Goal: Task Accomplishment & Management: Use online tool/utility

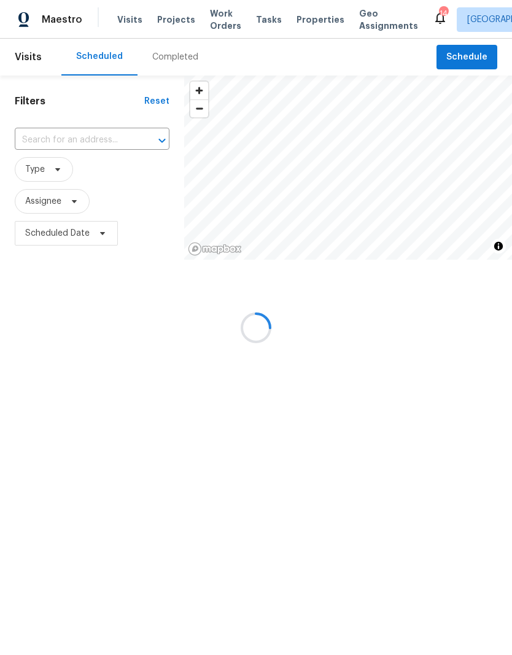
click at [477, 58] on div at bounding box center [256, 327] width 512 height 655
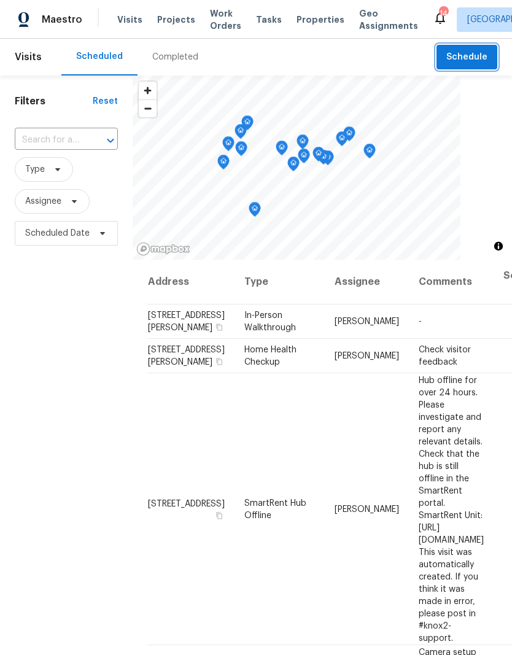
click at [469, 66] on button "Schedule" at bounding box center [467, 57] width 61 height 25
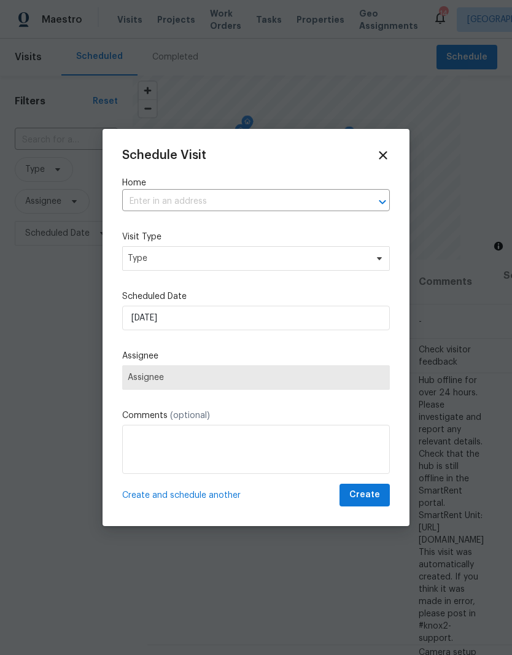
click at [198, 193] on input "text" at bounding box center [238, 201] width 233 height 19
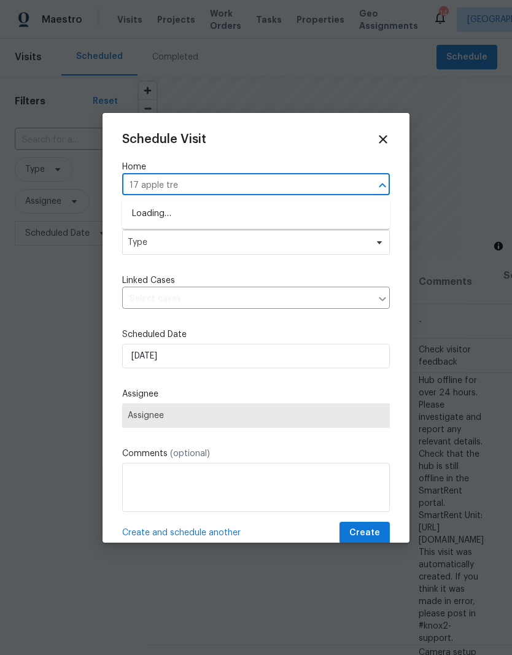
type input "17 apple tree"
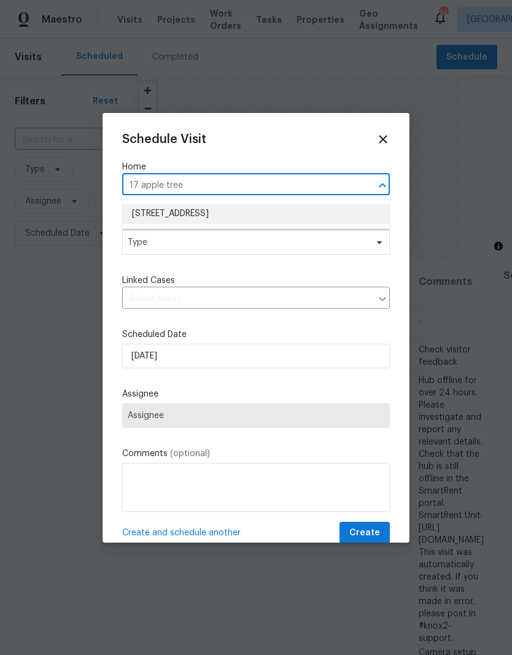
click at [253, 217] on li "[STREET_ADDRESS]" at bounding box center [256, 214] width 268 height 20
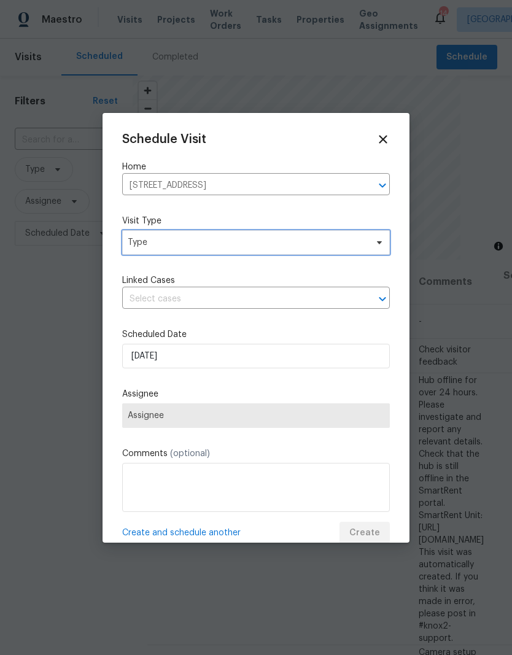
click at [281, 245] on span "Type" at bounding box center [247, 242] width 239 height 12
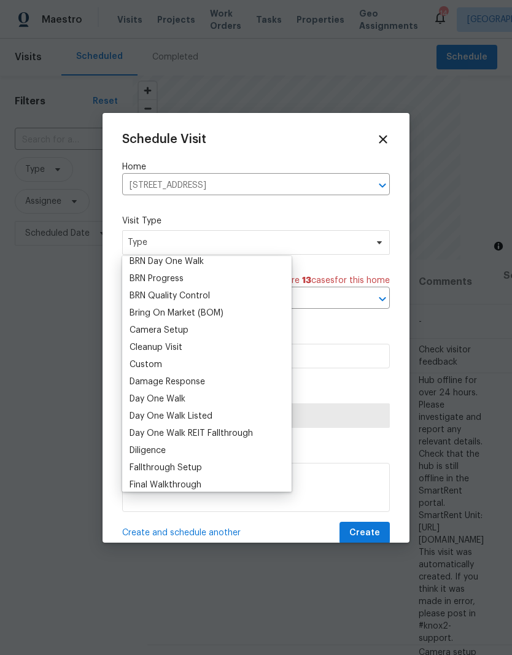
scroll to position [97, 0]
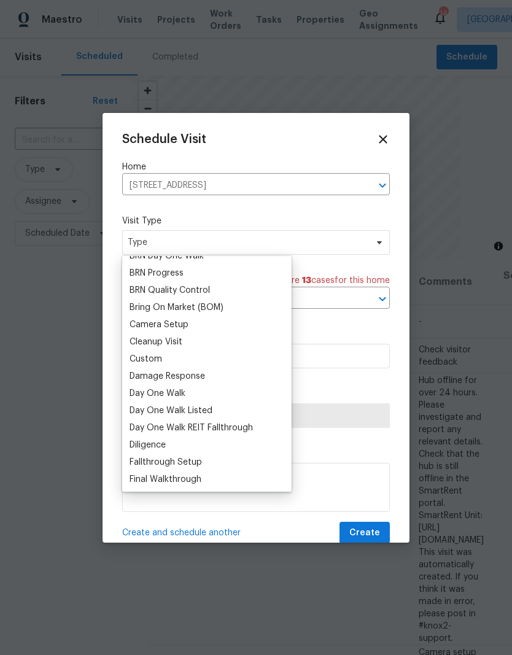
click at [160, 357] on div "Custom" at bounding box center [146, 359] width 33 height 12
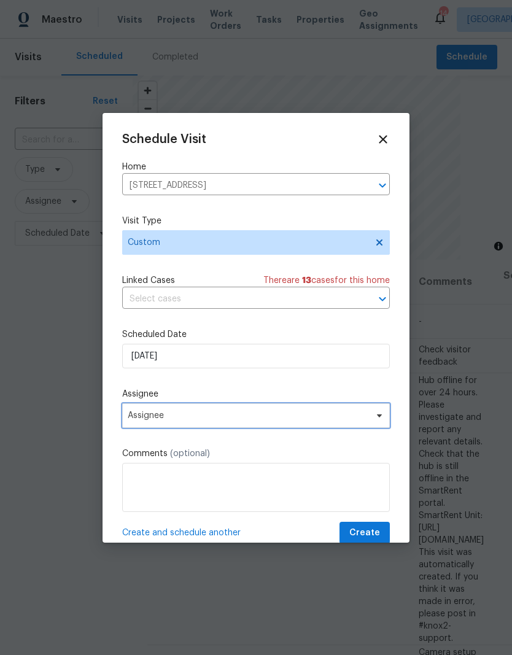
click at [200, 428] on span "Assignee" at bounding box center [256, 415] width 268 height 25
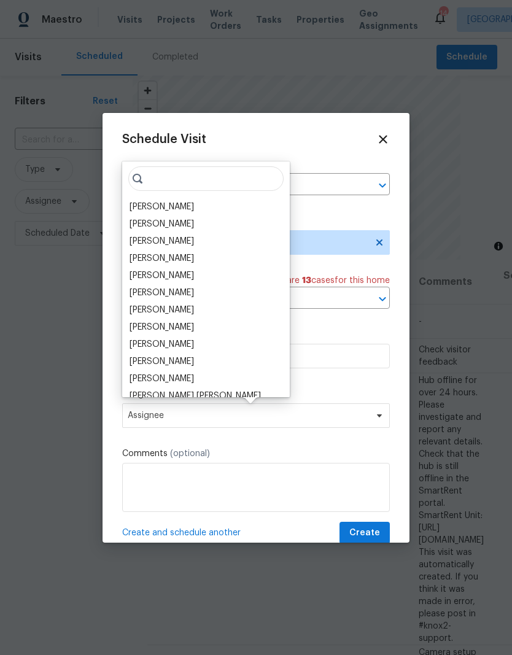
click at [165, 208] on div "[PERSON_NAME]" at bounding box center [162, 207] width 64 height 12
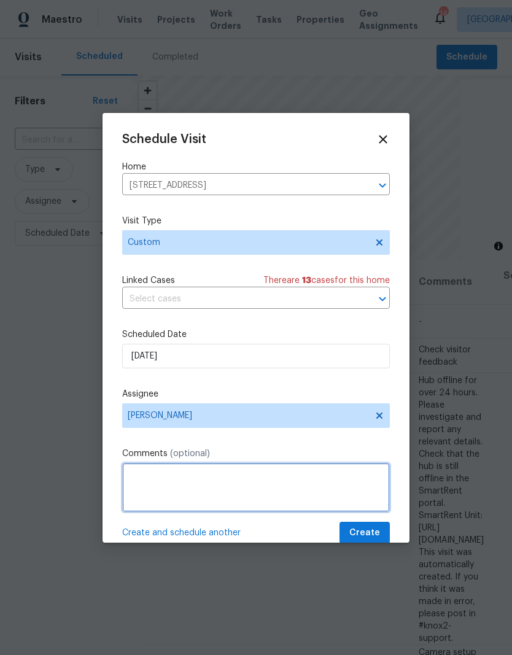
click at [196, 479] on textarea at bounding box center [256, 487] width 268 height 49
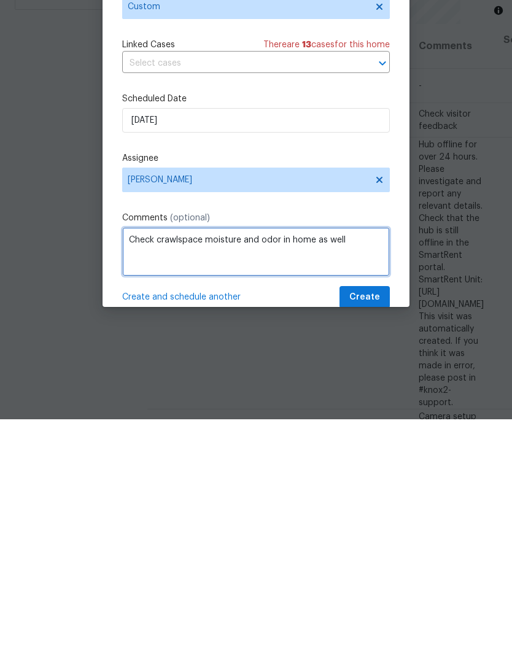
type textarea "Check crawlspace moisture and odor in home as well"
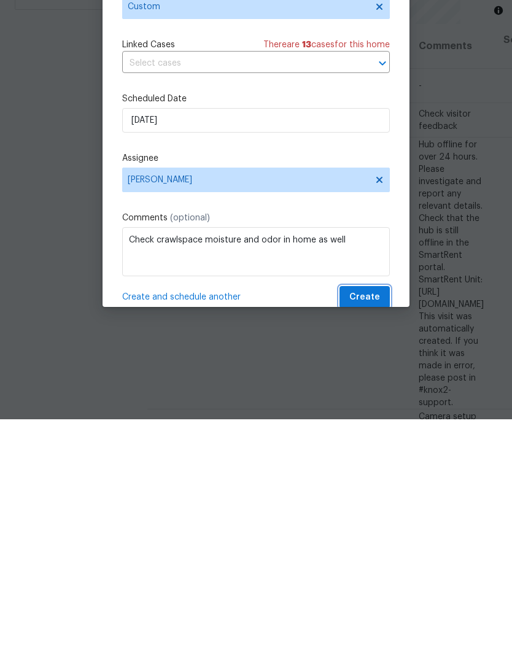
click at [371, 522] on button "Create" at bounding box center [365, 533] width 50 height 23
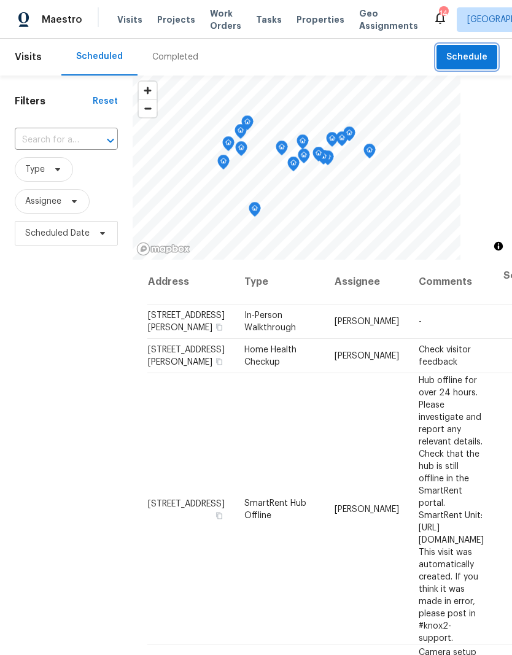
scroll to position [0, 0]
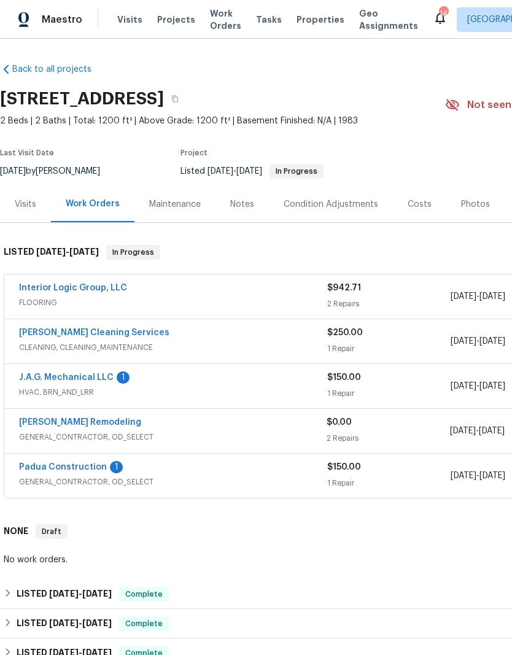
click at [86, 373] on link "J.A.G. Mechanical LLC" at bounding box center [66, 377] width 95 height 9
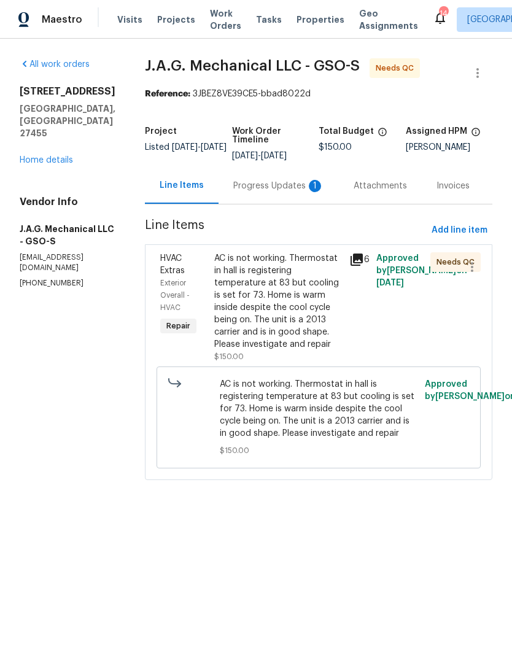
click at [287, 196] on div "Progress Updates 1" at bounding box center [279, 186] width 120 height 36
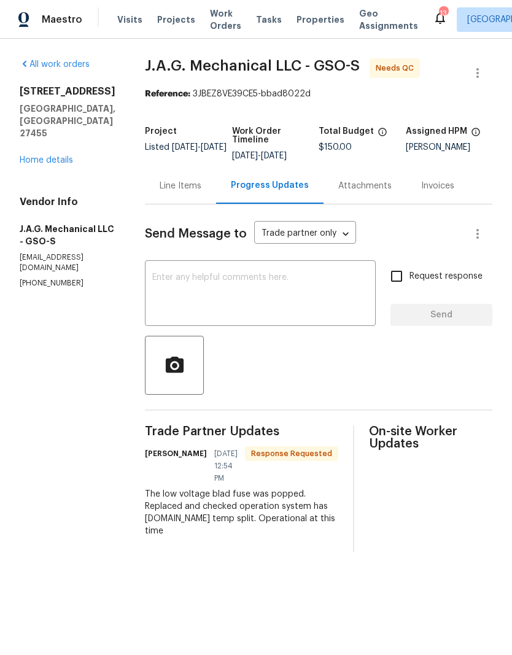
click at [53, 156] on link "Home details" at bounding box center [46, 160] width 53 height 9
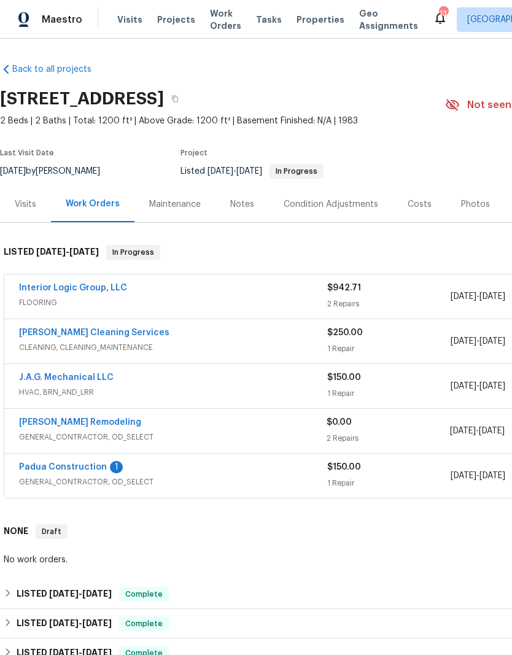
click at [67, 376] on link "J.A.G. Mechanical LLC" at bounding box center [66, 377] width 95 height 9
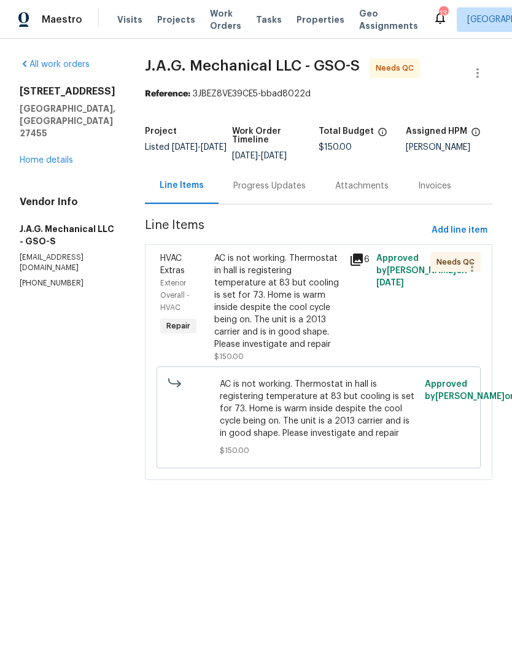
click at [273, 295] on div "AC is not working. Thermostat in hall is registering temperature at 83 but cool…" at bounding box center [278, 301] width 128 height 98
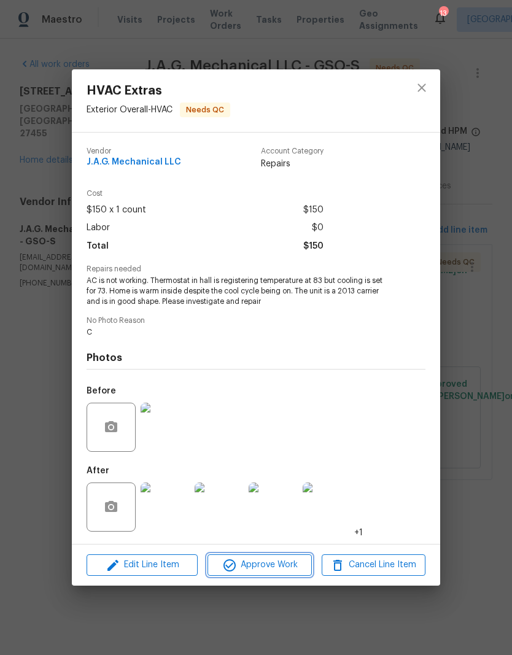
click at [265, 570] on span "Approve Work" at bounding box center [259, 565] width 96 height 15
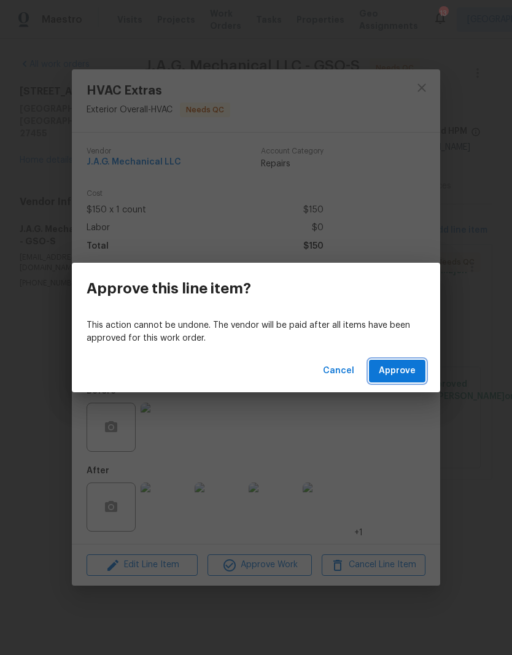
click at [408, 373] on span "Approve" at bounding box center [397, 371] width 37 height 15
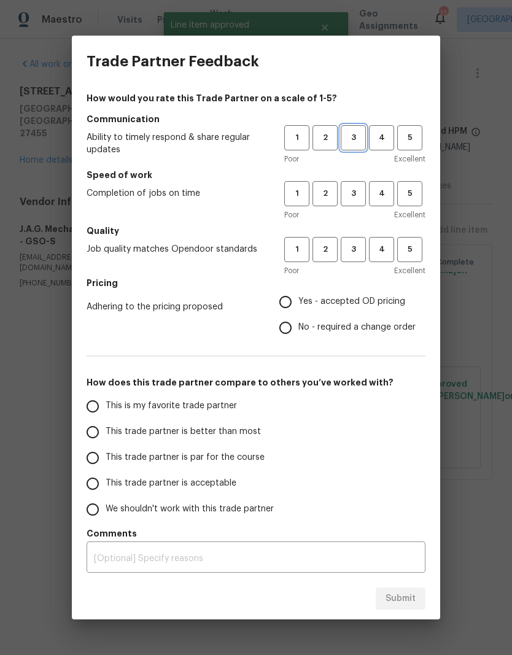
click at [342, 140] on span "3" at bounding box center [353, 138] width 23 height 14
click at [354, 195] on span "3" at bounding box center [353, 194] width 23 height 14
click at [362, 252] on span "3" at bounding box center [353, 250] width 23 height 14
click at [290, 307] on input "Yes - accepted OD pricing" at bounding box center [286, 302] width 26 height 26
radio input "true"
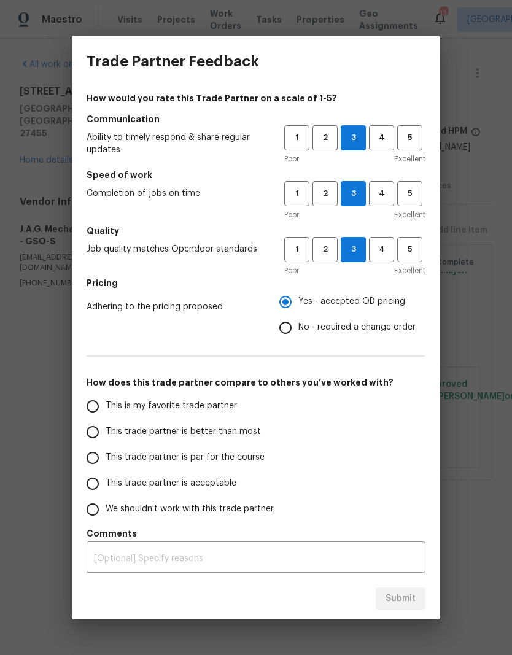
click at [216, 404] on span "This is my favorite trade partner" at bounding box center [171, 406] width 131 height 13
click at [106, 404] on input "This is my favorite trade partner" at bounding box center [93, 407] width 26 height 26
click at [403, 596] on span "Submit" at bounding box center [401, 598] width 30 height 15
radio input "true"
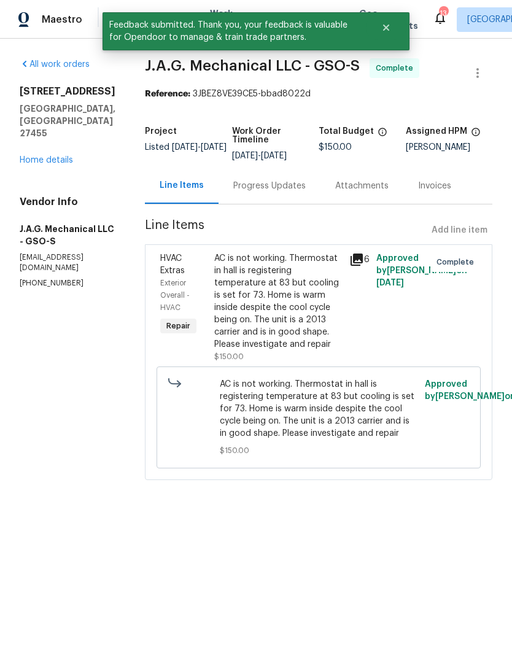
click at [60, 162] on div "All work orders [STREET_ADDRESS] Home details Vendor Info J.A.G. Mechanical LLC…" at bounding box center [68, 173] width 96 height 230
click at [58, 156] on link "Home details" at bounding box center [46, 160] width 53 height 9
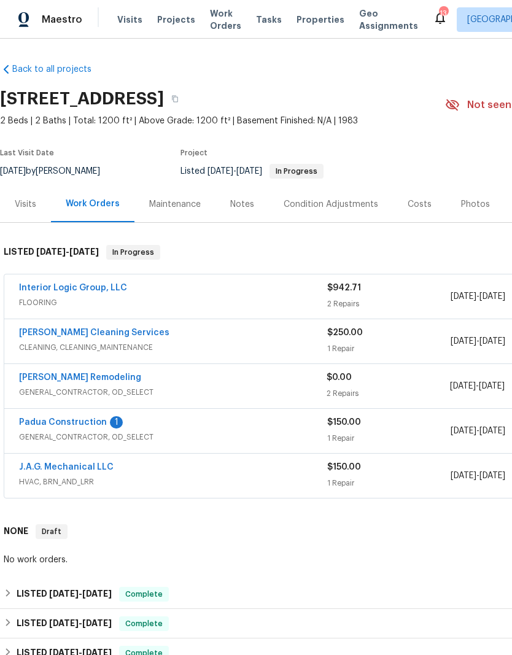
click at [100, 289] on link "Interior Logic Group, LLC" at bounding box center [73, 288] width 108 height 9
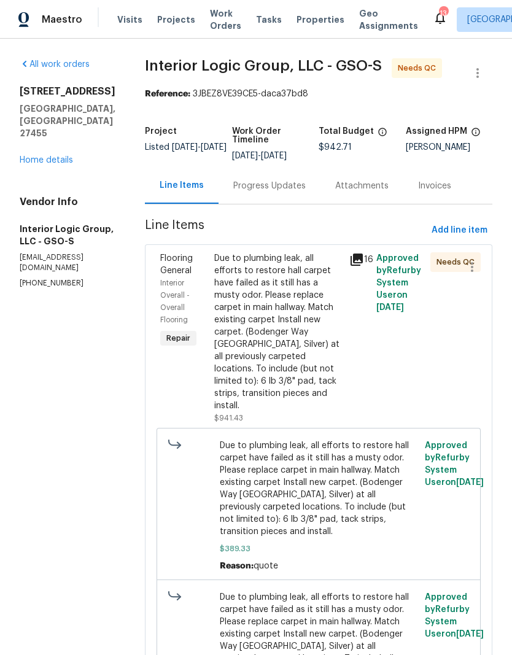
click at [318, 322] on div "Due to plumbing leak, all efforts to restore hall carpet have failed as it stil…" at bounding box center [278, 332] width 128 height 160
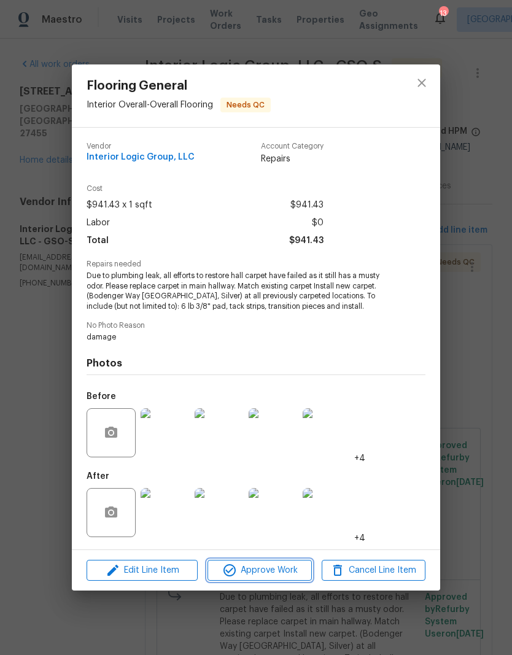
click at [279, 579] on button "Approve Work" at bounding box center [260, 570] width 104 height 21
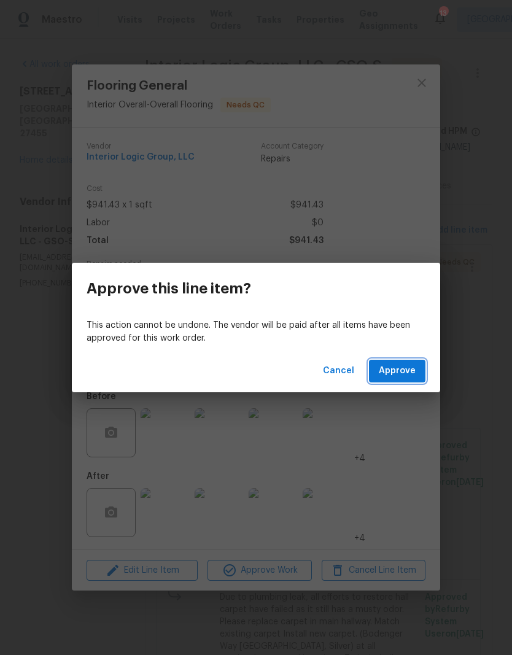
click at [403, 370] on span "Approve" at bounding box center [397, 371] width 37 height 15
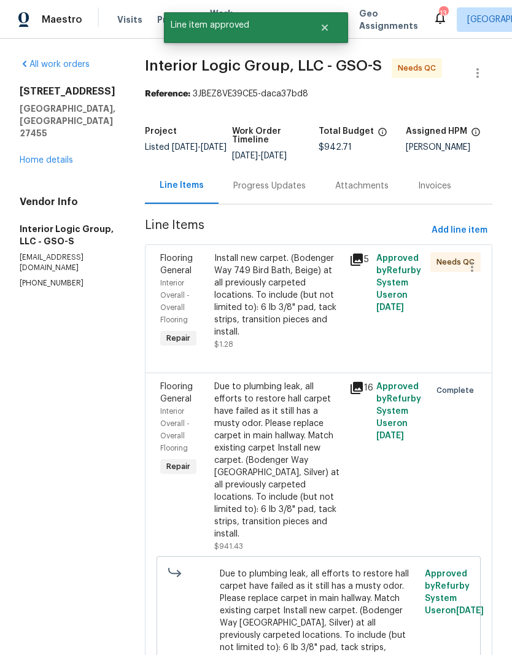
click at [313, 294] on div "Install new carpet. (Bodenger Way 749 Bird Bath, Beige) at all previously carpe…" at bounding box center [278, 295] width 128 height 86
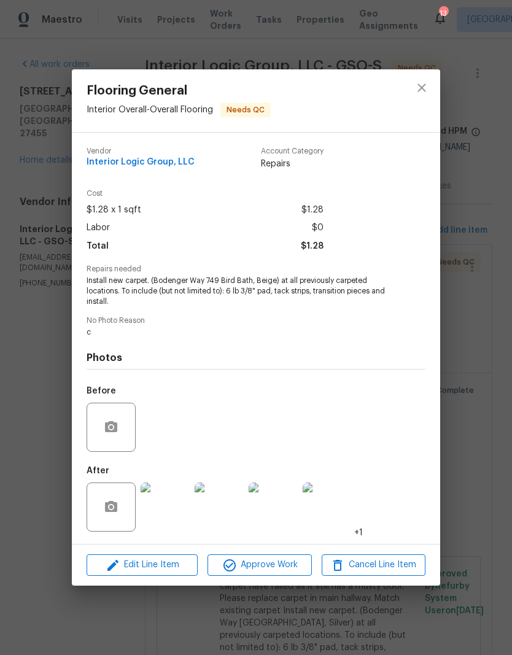
click at [475, 101] on div "Flooring General Interior Overall - Overall Flooring Needs QC Vendor Interior L…" at bounding box center [256, 327] width 512 height 655
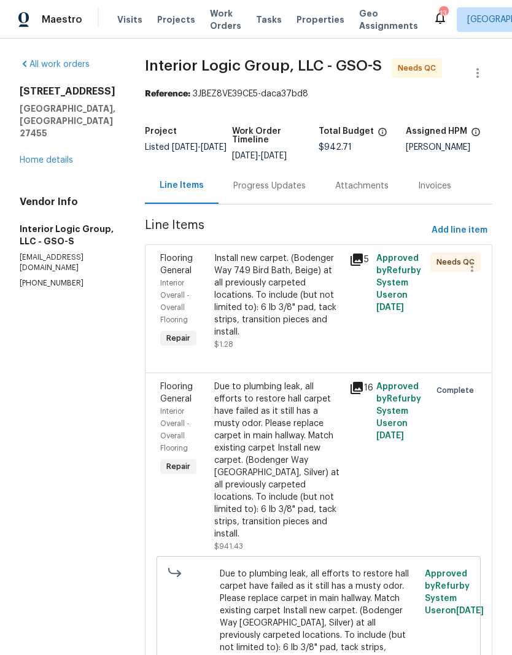
click at [297, 186] on div "Progress Updates" at bounding box center [269, 186] width 72 height 12
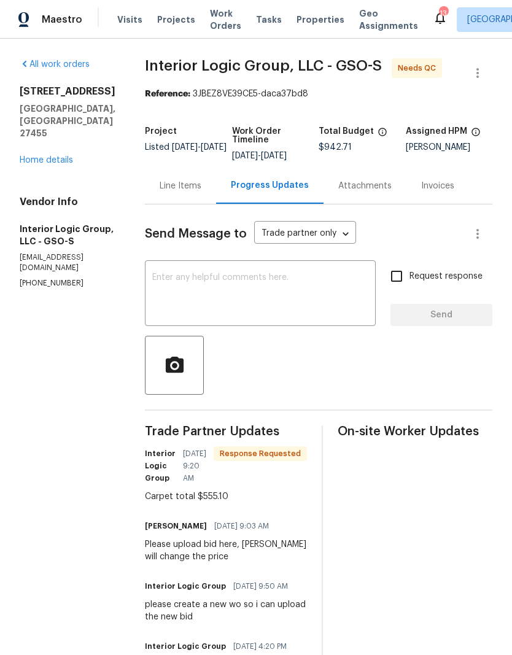
click at [58, 156] on link "Home details" at bounding box center [46, 160] width 53 height 9
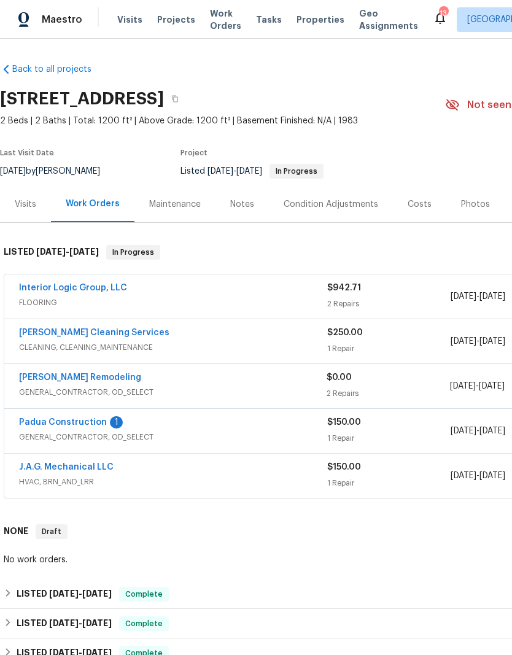
click at [81, 292] on link "Interior Logic Group, LLC" at bounding box center [73, 288] width 108 height 9
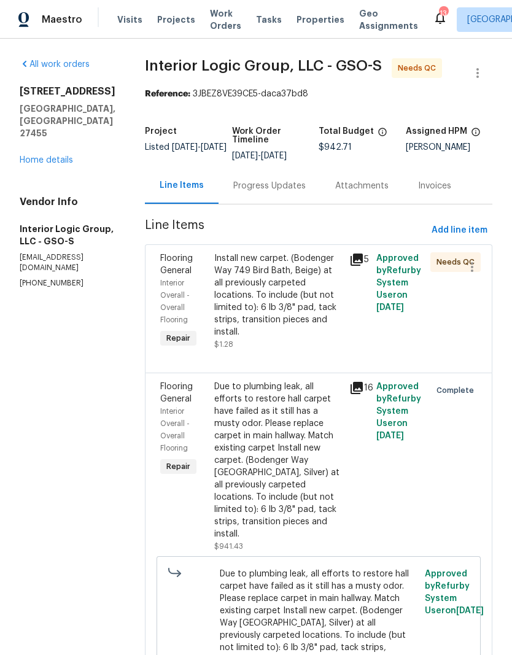
click at [295, 308] on div "Install new carpet. (Bodenger Way 749 Bird Bath, Beige) at all previously carpe…" at bounding box center [278, 295] width 128 height 86
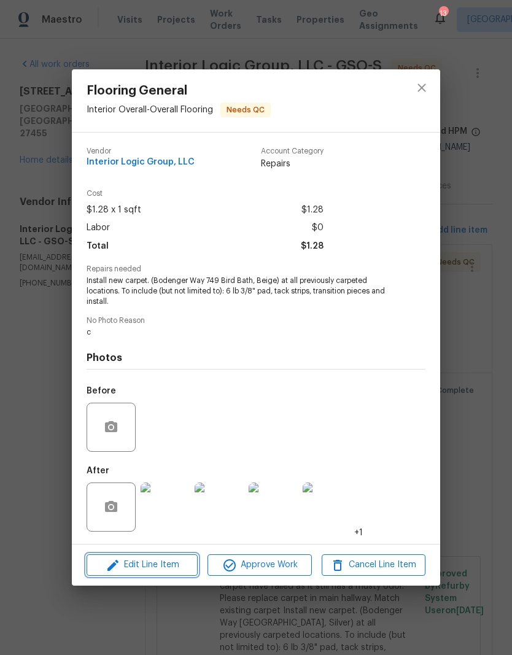
click at [157, 566] on span "Edit Line Item" at bounding box center [142, 565] width 104 height 15
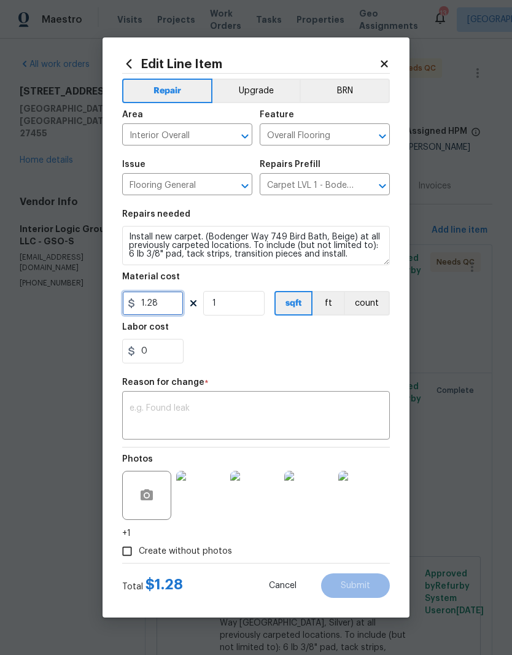
click at [174, 303] on input "1.28" at bounding box center [152, 303] width 61 height 25
click at [316, 365] on section "Repairs needed Install new carpet. (Bodenger Way 749 Bird Bath, Beige) at all p…" at bounding box center [256, 287] width 268 height 168
type input "555.1"
click at [193, 415] on textarea at bounding box center [256, 417] width 253 height 26
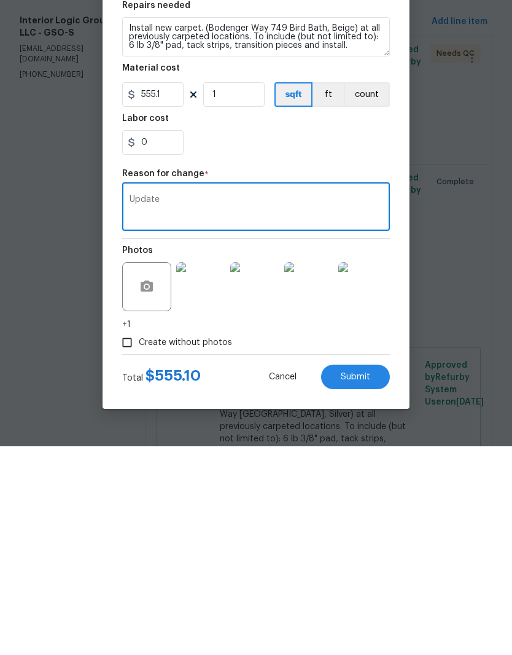
type textarea "Update"
click at [357, 582] on span "Submit" at bounding box center [355, 586] width 29 height 9
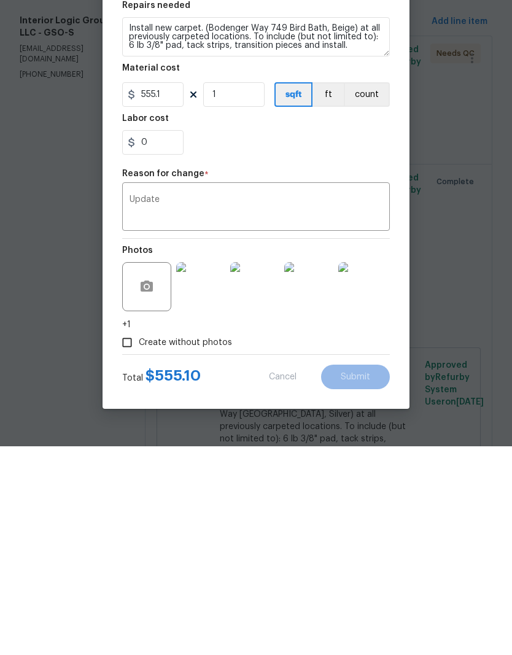
scroll to position [49, 0]
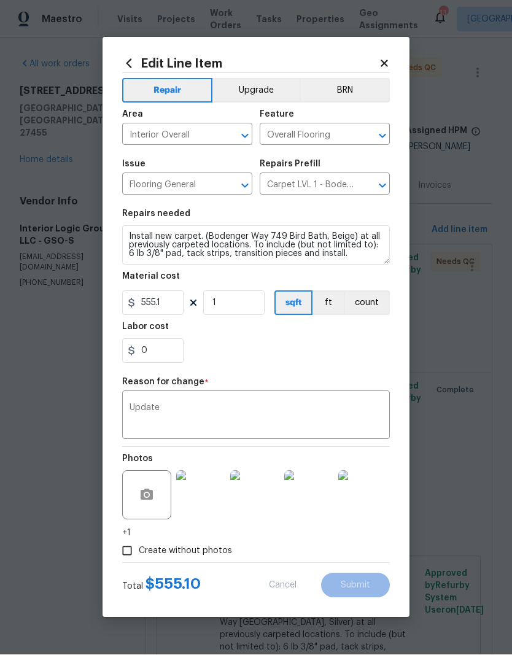
type input "1.28"
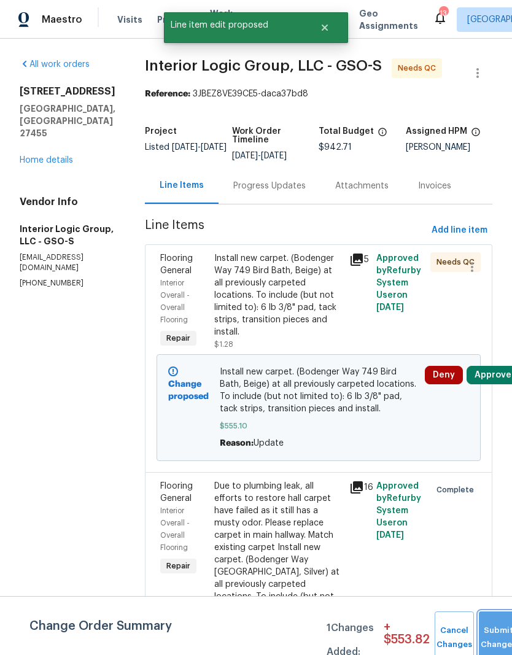
click at [491, 624] on button "Submit Changes" at bounding box center [498, 638] width 39 height 53
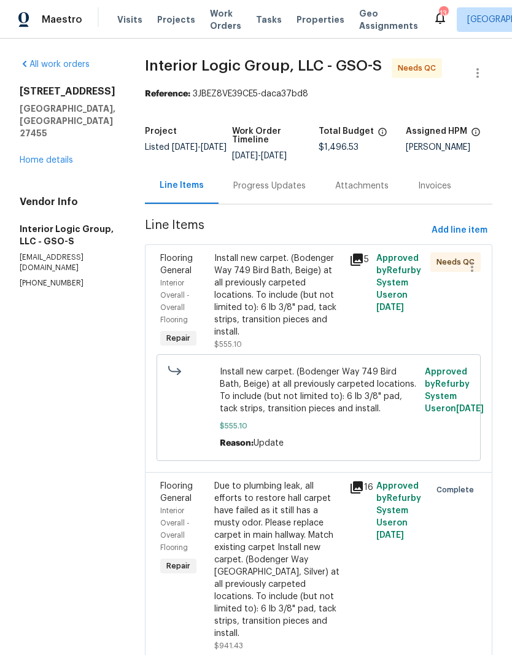
click at [326, 257] on div "Install new carpet. (Bodenger Way 749 Bird Bath, Beige) at all previously carpe…" at bounding box center [278, 295] width 128 height 86
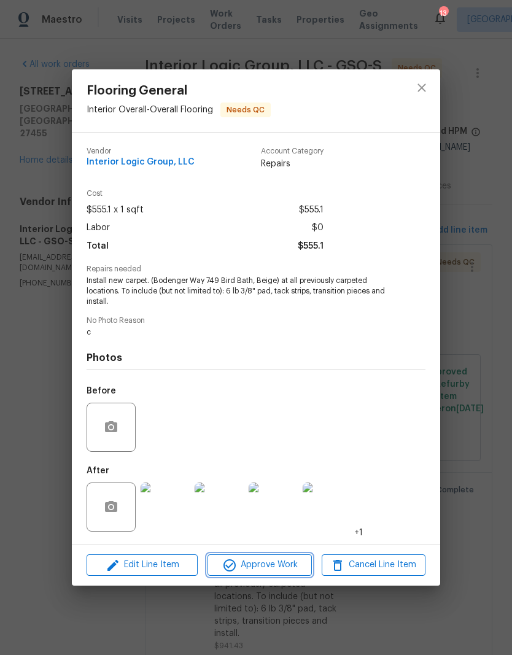
click at [271, 567] on span "Approve Work" at bounding box center [259, 565] width 96 height 15
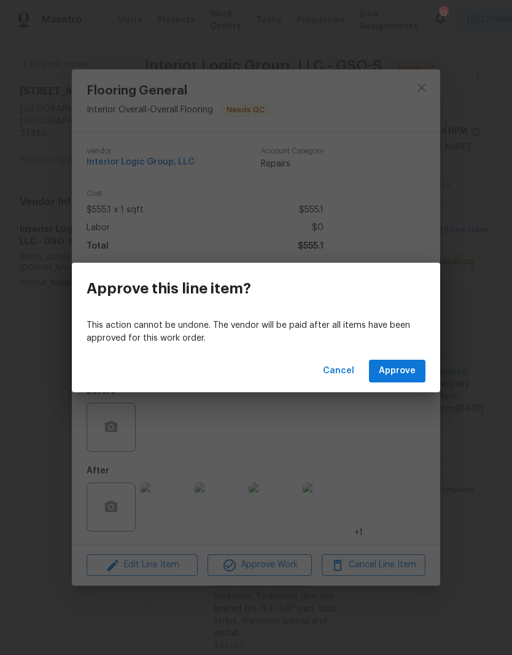
click at [409, 372] on span "Approve" at bounding box center [397, 371] width 37 height 15
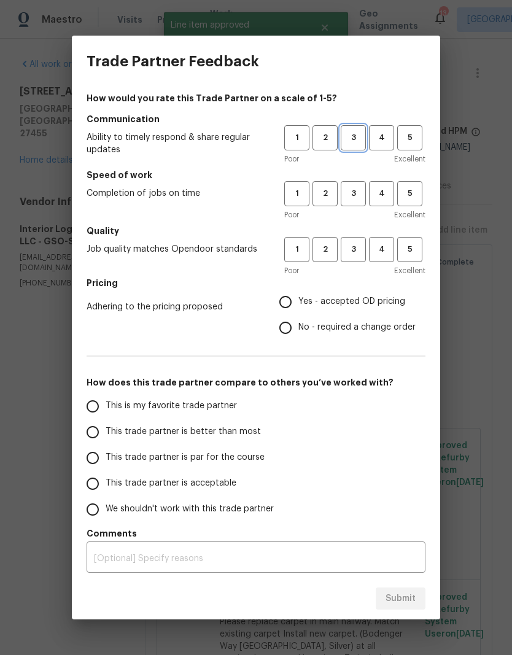
click at [353, 133] on span "3" at bounding box center [353, 138] width 23 height 14
click at [354, 188] on span "3" at bounding box center [353, 194] width 23 height 14
click at [357, 247] on span "3" at bounding box center [353, 250] width 23 height 14
click at [307, 309] on label "Yes - accepted OD pricing" at bounding box center [344, 302] width 143 height 26
click at [298, 309] on input "Yes - accepted OD pricing" at bounding box center [286, 302] width 26 height 26
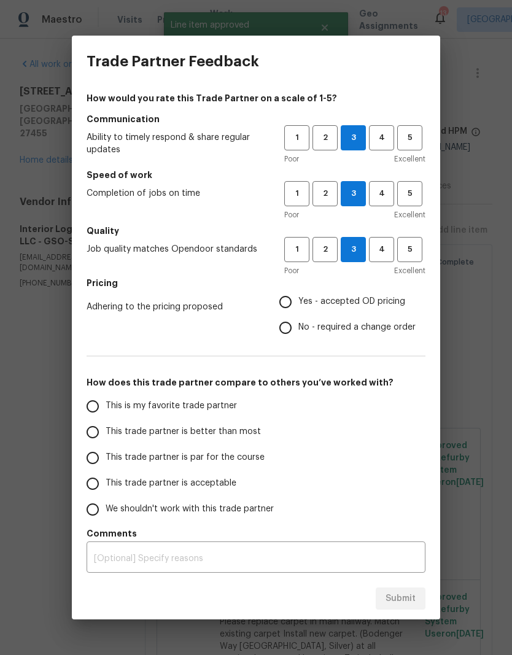
radio input "true"
click at [219, 407] on span "This is my favorite trade partner" at bounding box center [171, 406] width 131 height 13
click at [106, 407] on input "This is my favorite trade partner" at bounding box center [93, 407] width 26 height 26
click at [410, 588] on button "Submit" at bounding box center [401, 599] width 50 height 23
radio input "true"
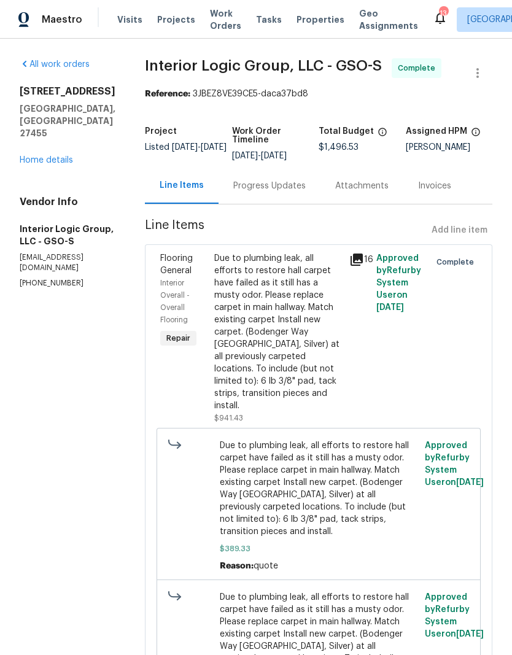
click at [46, 156] on link "Home details" at bounding box center [46, 160] width 53 height 9
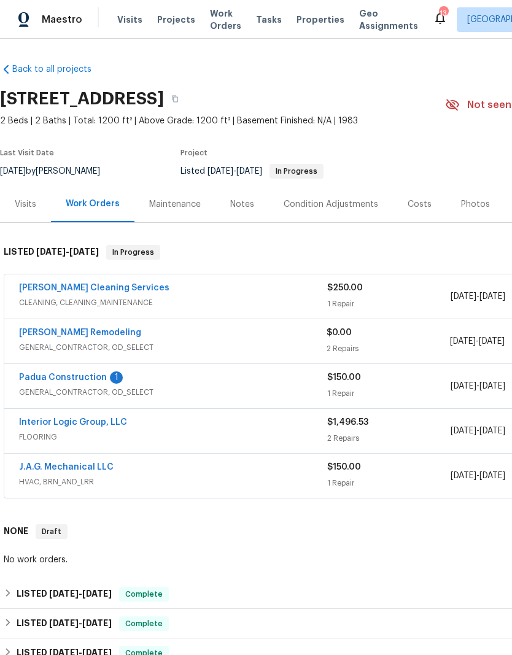
click at [61, 373] on link "Padua Construction" at bounding box center [63, 377] width 88 height 9
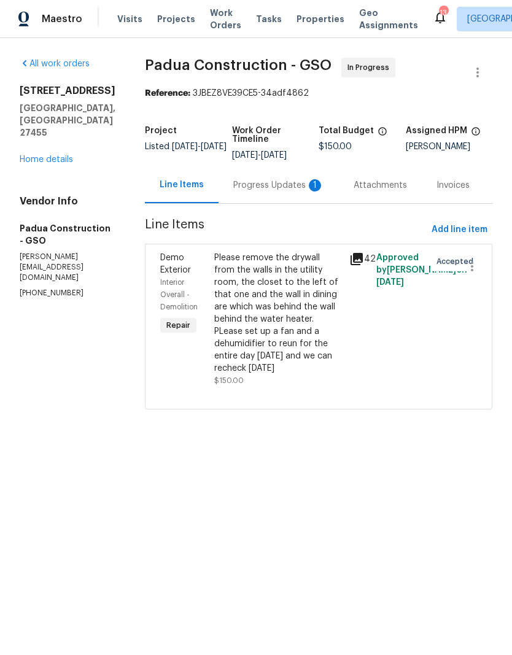
click at [252, 186] on div "Progress Updates 1" at bounding box center [278, 186] width 91 height 12
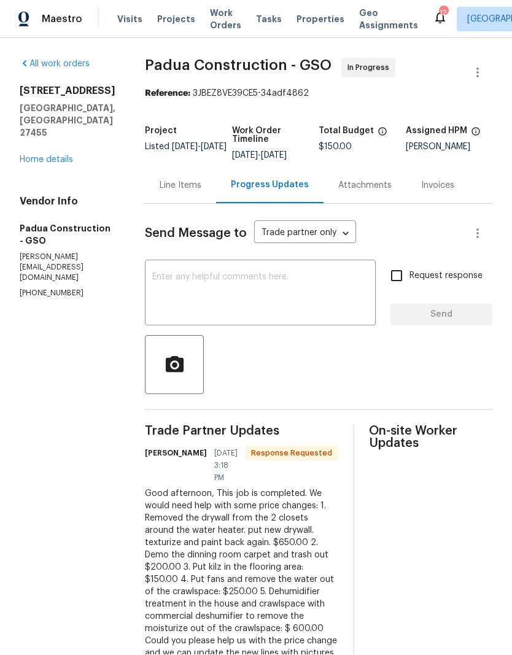
click at [175, 273] on textarea at bounding box center [260, 294] width 216 height 43
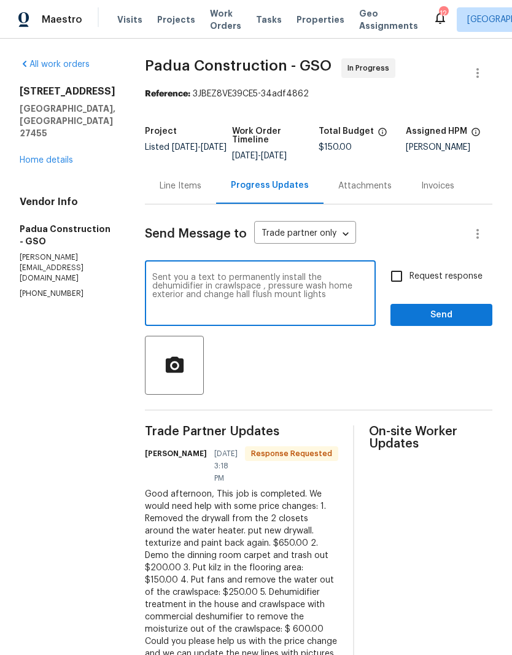
type textarea "Sent you a text to permanently install the dehumidifier in crawlspace , pressur…"
click at [409, 263] on input "Request response" at bounding box center [397, 276] width 26 height 26
checkbox input "true"
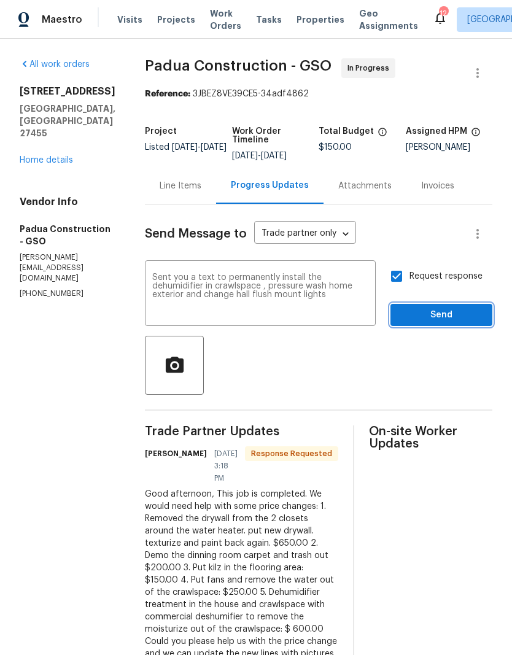
click at [421, 308] on span "Send" at bounding box center [441, 315] width 82 height 15
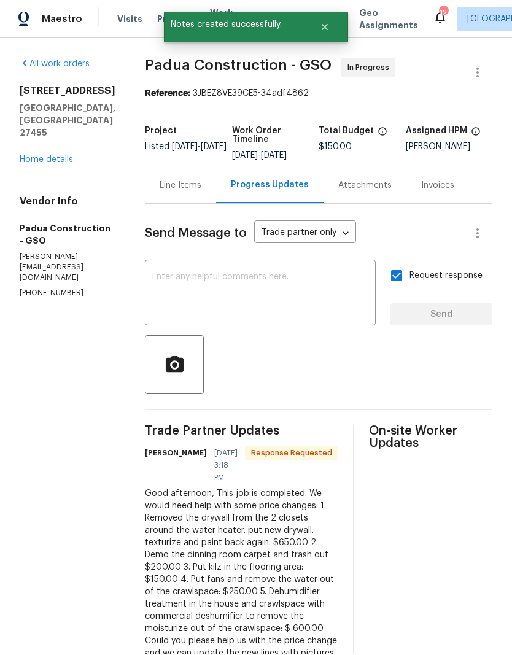
scroll to position [1, 0]
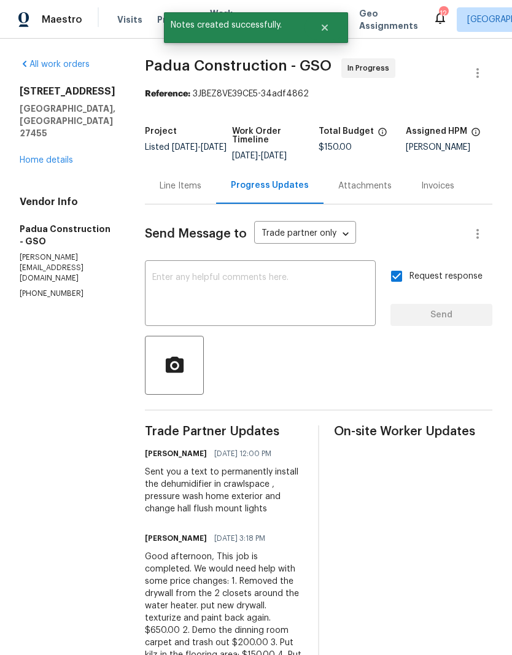
click at [31, 165] on link "Home details" at bounding box center [46, 160] width 53 height 9
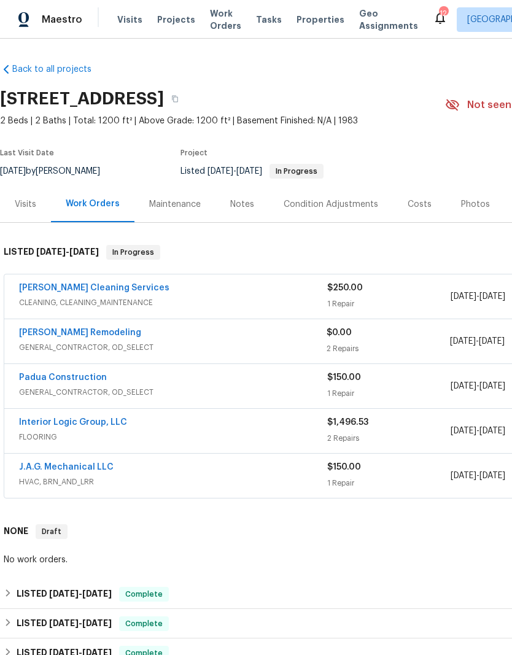
click at [101, 286] on link "[PERSON_NAME] Cleaning Services" at bounding box center [94, 288] width 150 height 9
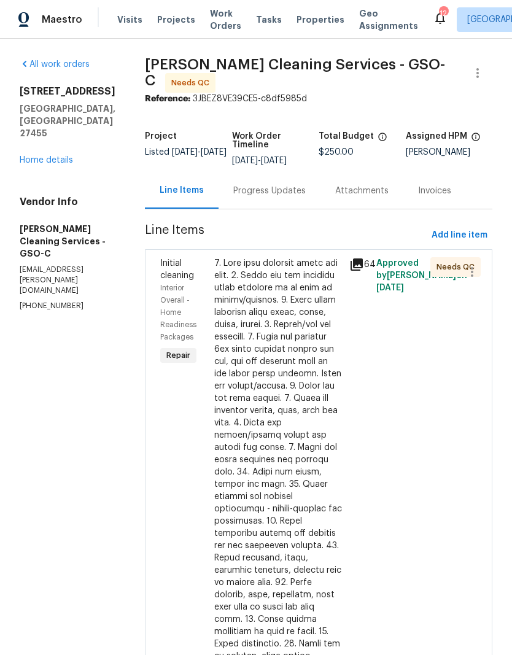
click at [278, 331] on div at bounding box center [278, 551] width 128 height 589
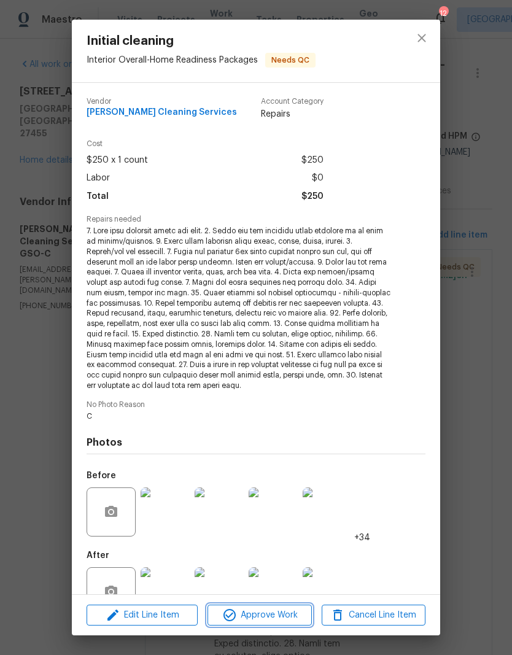
click at [266, 618] on span "Approve Work" at bounding box center [259, 615] width 96 height 15
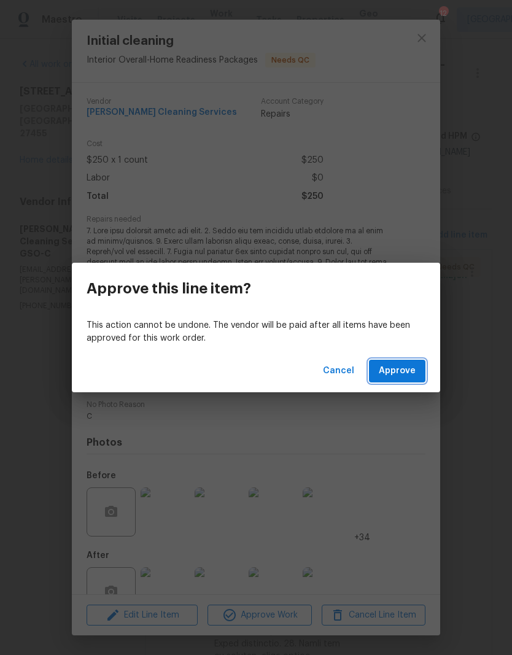
click at [405, 378] on span "Approve" at bounding box center [397, 371] width 37 height 15
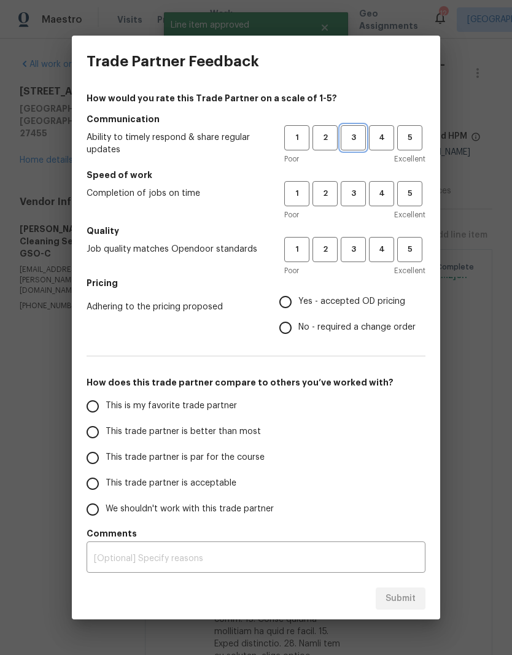
click at [357, 130] on button "3" at bounding box center [353, 137] width 25 height 25
click at [355, 198] on span "3" at bounding box center [353, 194] width 23 height 14
click at [357, 256] on span "3" at bounding box center [353, 250] width 23 height 14
click at [300, 316] on label "No - required a change order" at bounding box center [344, 328] width 143 height 26
click at [298, 316] on input "No - required a change order" at bounding box center [286, 328] width 26 height 26
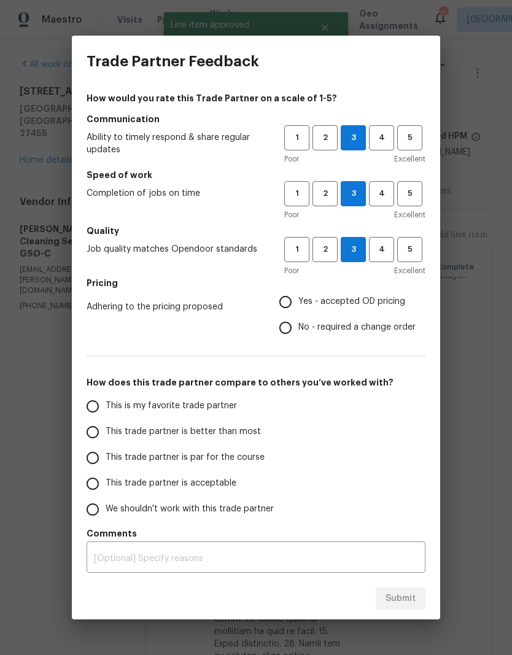
radio input "true"
click at [292, 305] on input "Yes - accepted OD pricing" at bounding box center [286, 302] width 26 height 26
radio input "true"
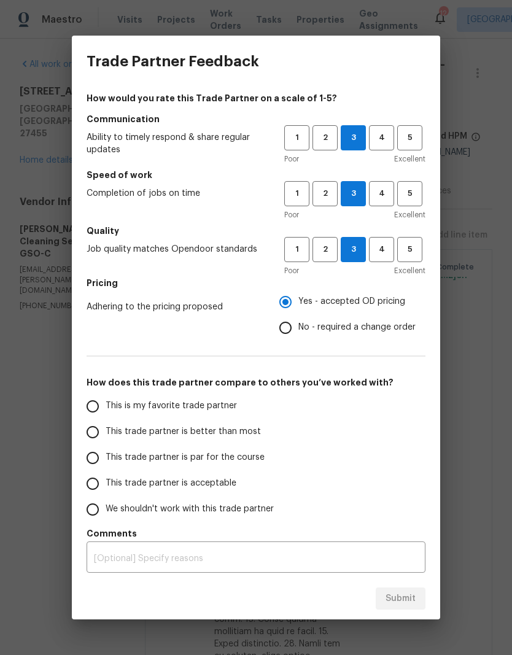
click at [195, 415] on label "This is my favorite trade partner" at bounding box center [177, 407] width 194 height 26
click at [106, 415] on input "This is my favorite trade partner" at bounding box center [93, 407] width 26 height 26
radio input "false"
click at [218, 435] on span "This trade partner is better than most" at bounding box center [183, 432] width 155 height 13
click at [106, 435] on input "This trade partner is better than most" at bounding box center [93, 432] width 26 height 26
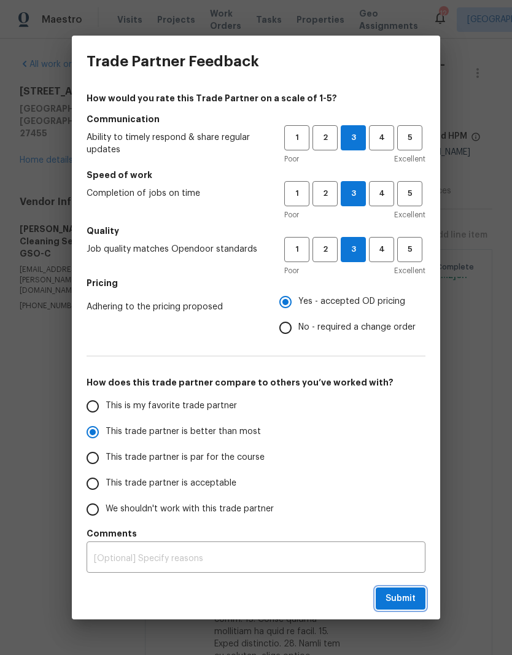
click at [397, 604] on span "Submit" at bounding box center [401, 598] width 30 height 15
radio input "true"
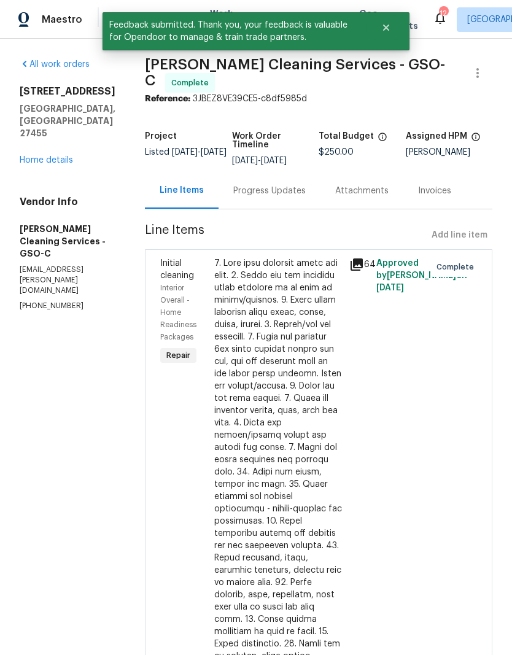
click at [53, 165] on link "Home details" at bounding box center [46, 160] width 53 height 9
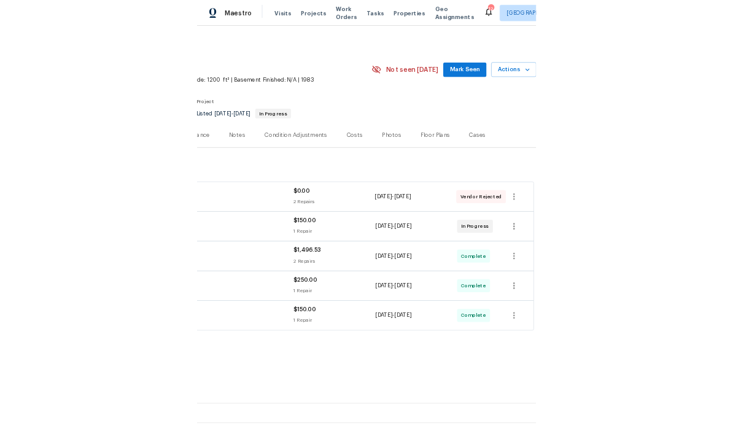
scroll to position [0, 182]
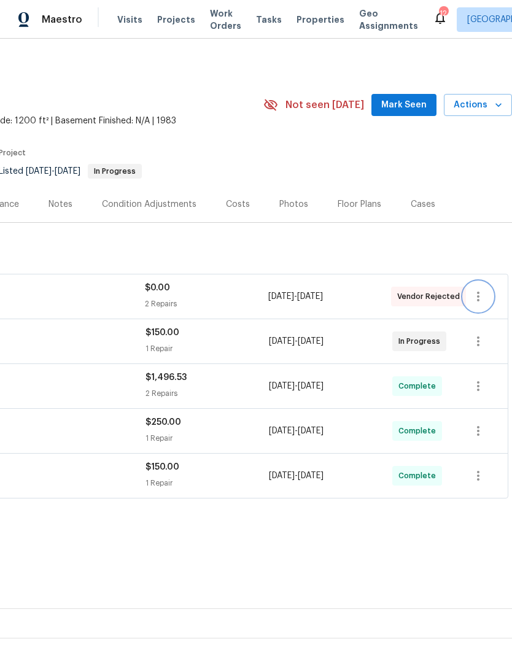
click at [483, 303] on icon "button" at bounding box center [478, 296] width 15 height 15
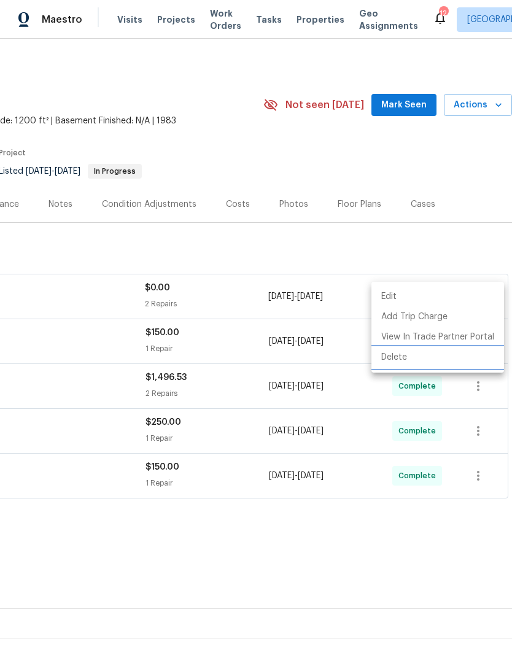
click at [414, 366] on li "Delete" at bounding box center [438, 358] width 133 height 20
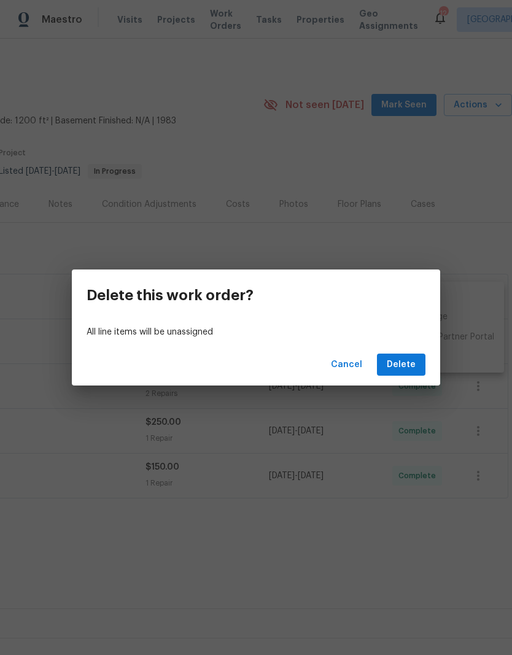
click at [398, 370] on span "Delete" at bounding box center [401, 364] width 29 height 15
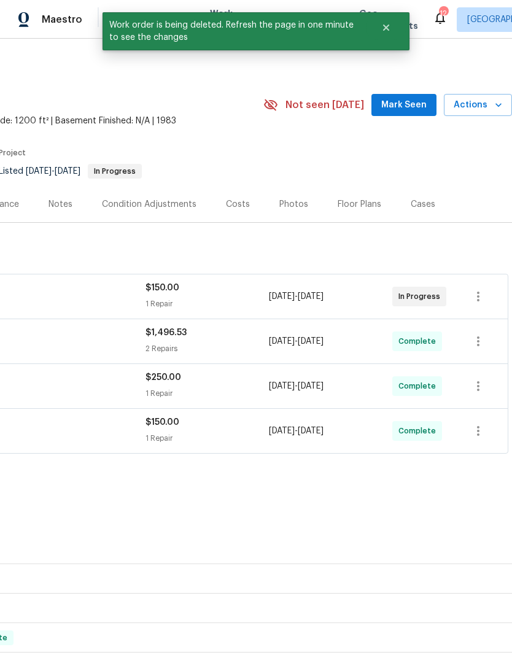
click at [417, 98] on span "Mark Seen" at bounding box center [403, 105] width 45 height 15
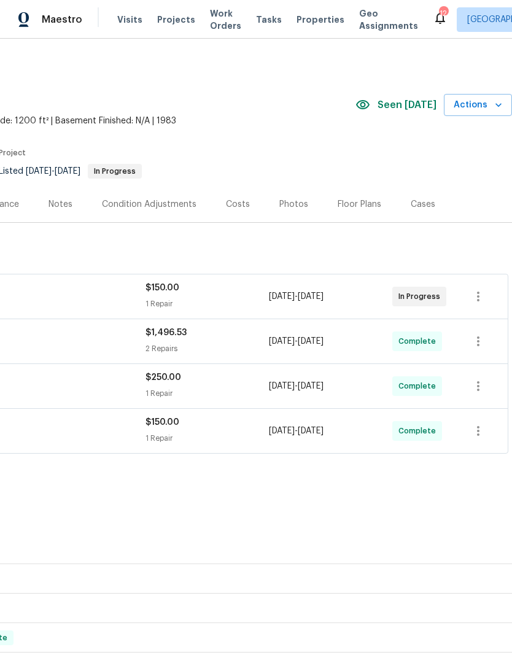
scroll to position [0, 0]
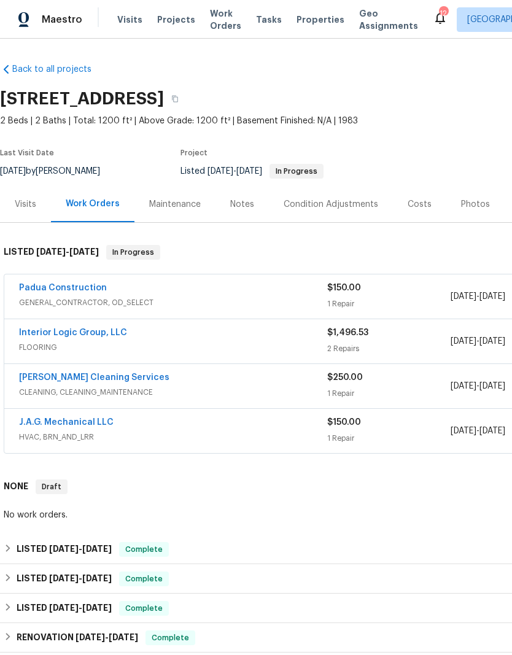
click at [168, 15] on span "Projects" at bounding box center [176, 20] width 38 height 12
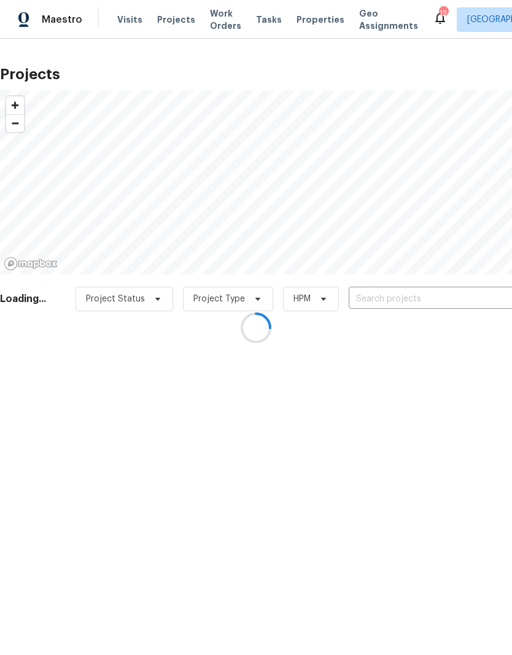
click at [130, 18] on div at bounding box center [256, 327] width 512 height 655
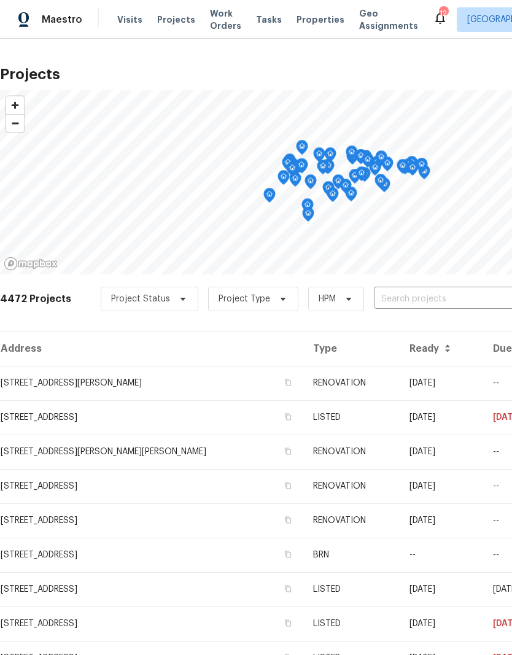
click at [121, 20] on span "Visits" at bounding box center [129, 20] width 25 height 12
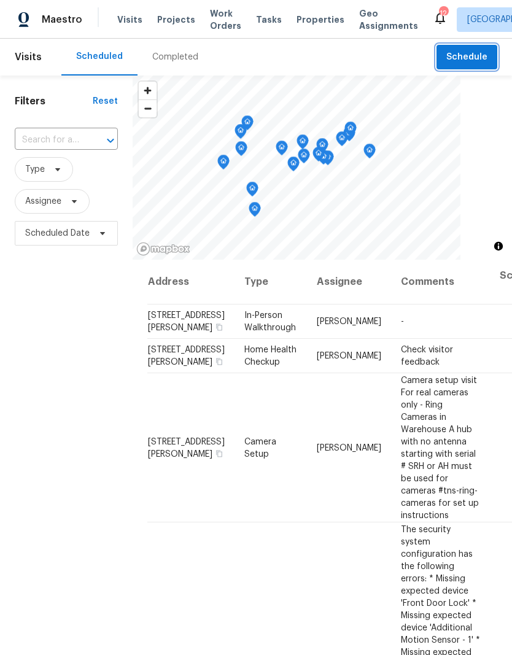
click at [468, 66] on button "Schedule" at bounding box center [467, 57] width 61 height 25
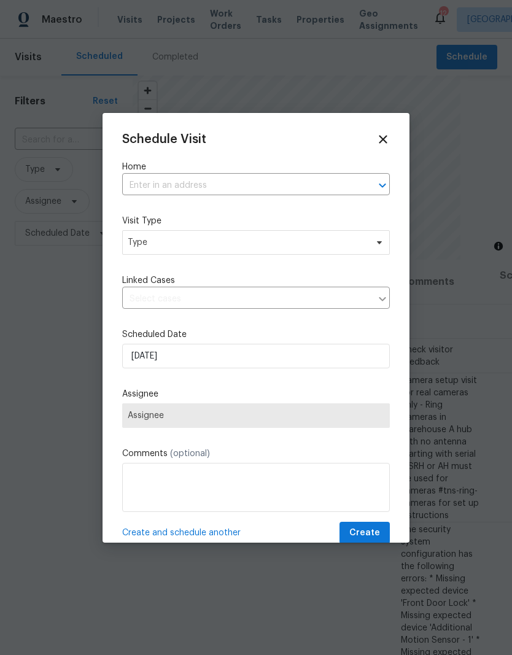
click at [227, 185] on input "text" at bounding box center [238, 185] width 233 height 19
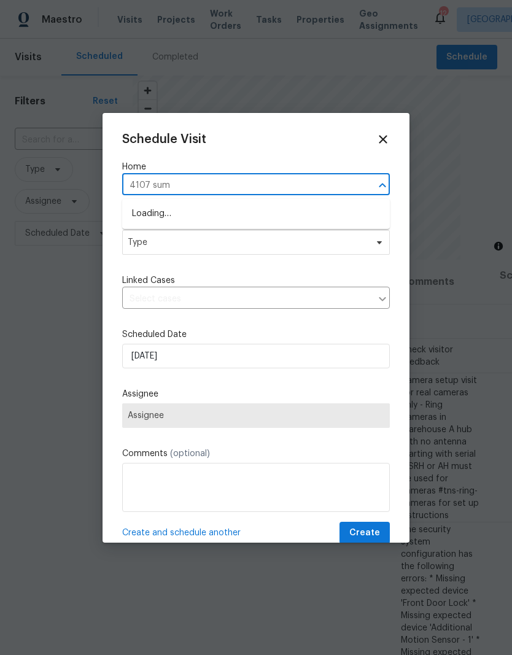
type input "4107 summ"
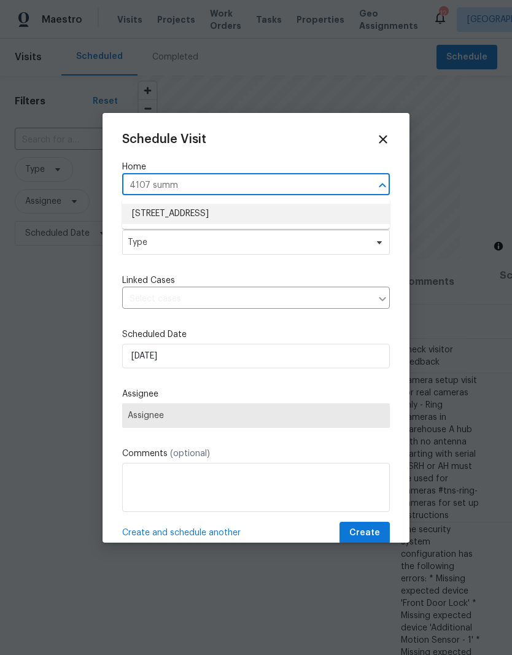
click at [262, 224] on li "[STREET_ADDRESS]" at bounding box center [256, 214] width 268 height 20
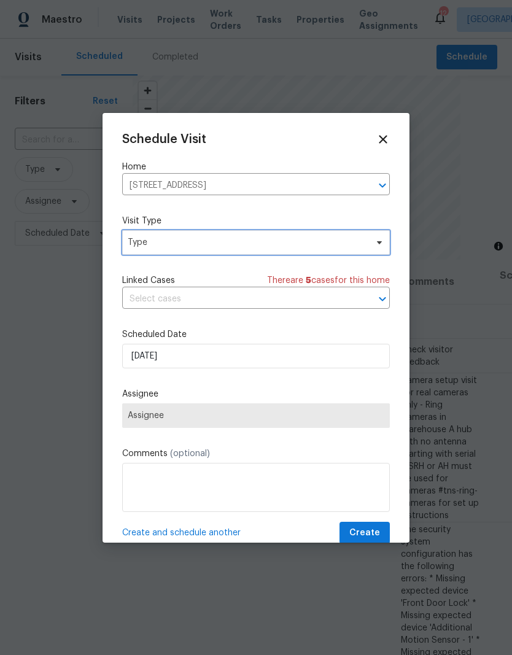
click at [257, 251] on span "Type" at bounding box center [256, 242] width 268 height 25
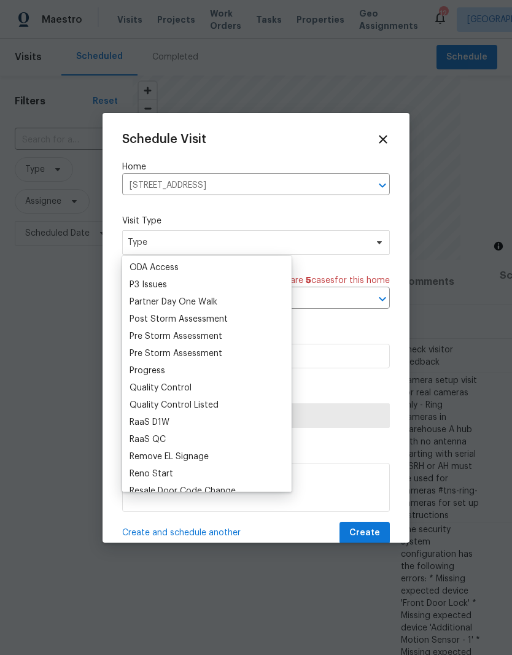
scroll to position [724, 0]
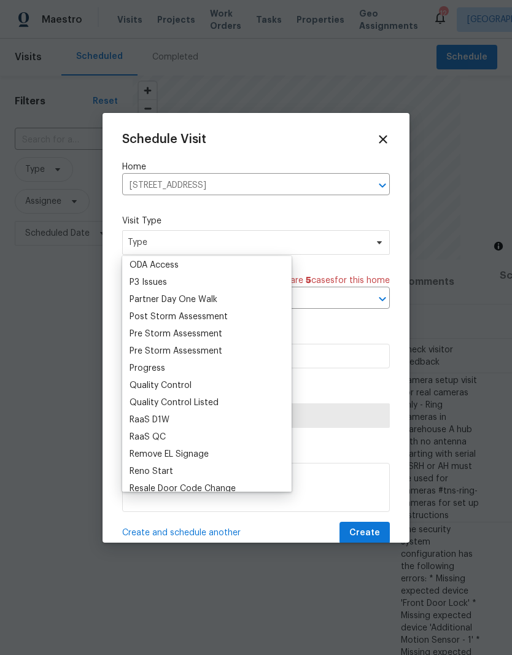
click at [163, 365] on div "Progress" at bounding box center [148, 368] width 36 height 12
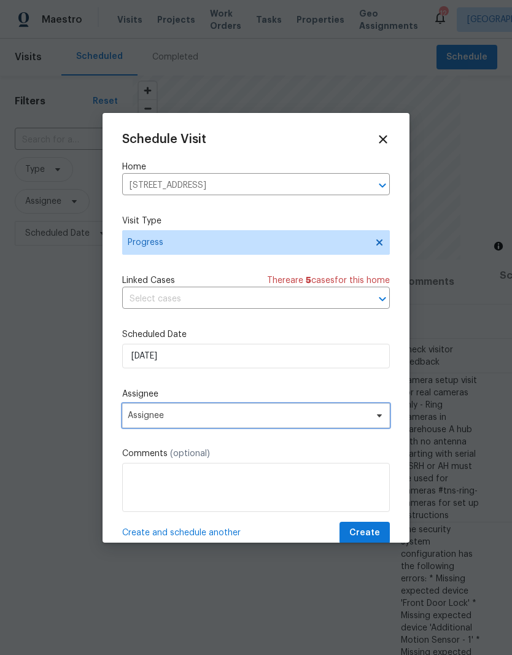
click at [201, 419] on span "Assignee" at bounding box center [248, 416] width 241 height 10
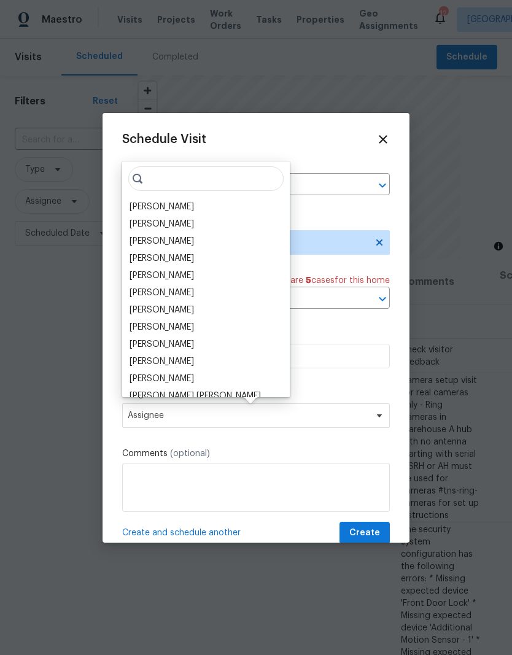
click at [167, 204] on div "[PERSON_NAME]" at bounding box center [162, 207] width 64 height 12
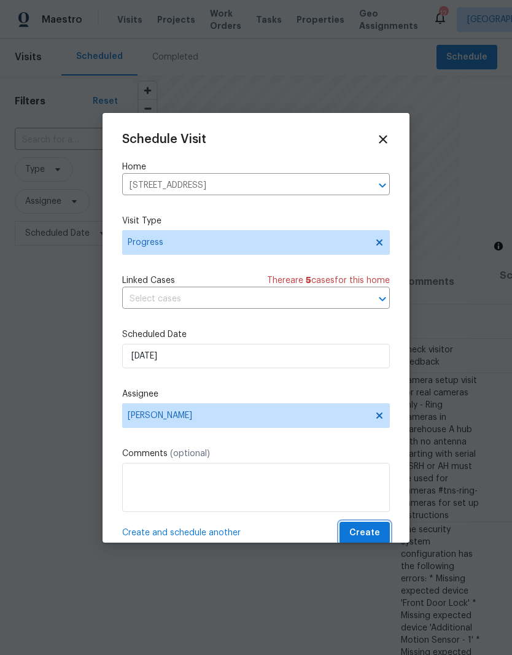
click at [374, 532] on span "Create" at bounding box center [364, 533] width 31 height 15
